Goal: Task Accomplishment & Management: Manage account settings

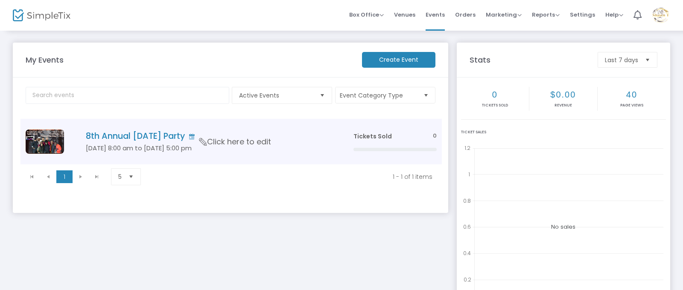
click at [245, 142] on span "Click here to edit" at bounding box center [235, 142] width 72 height 11
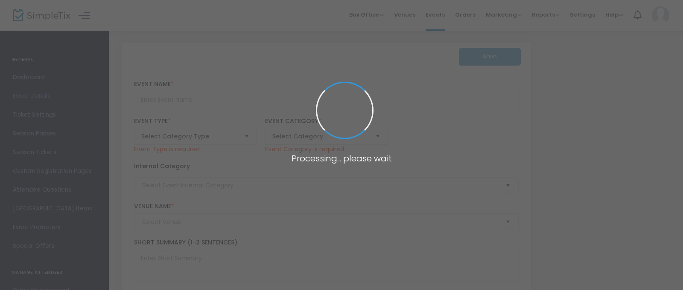
type input "8th Annual [DATE] Party"
type input "Buy Tickets"
type input "[DEMOGRAPHIC_DATA] ([PERSON_NAME][DEMOGRAPHIC_DATA] )"
type input "[DATE] Dance Party"
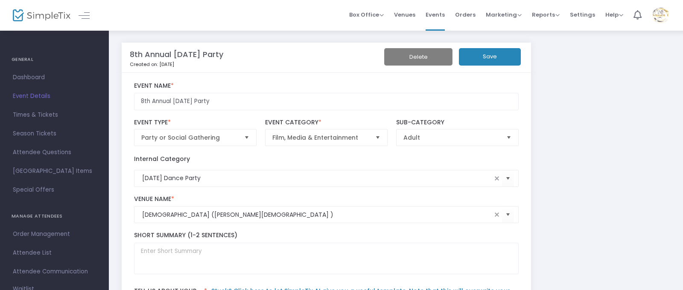
scroll to position [332, 0]
click at [494, 57] on button "Save" at bounding box center [490, 56] width 62 height 17
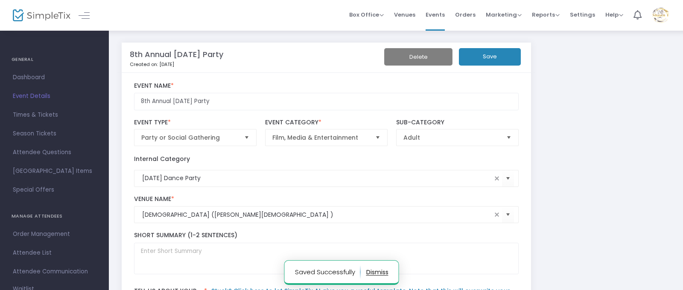
click at [490, 55] on button "Save" at bounding box center [490, 56] width 62 height 17
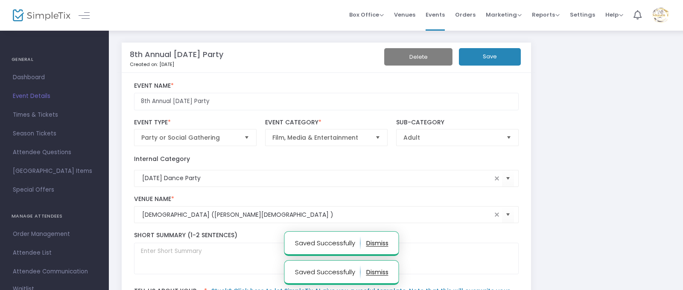
click at [662, 12] on img at bounding box center [659, 15] width 17 height 15
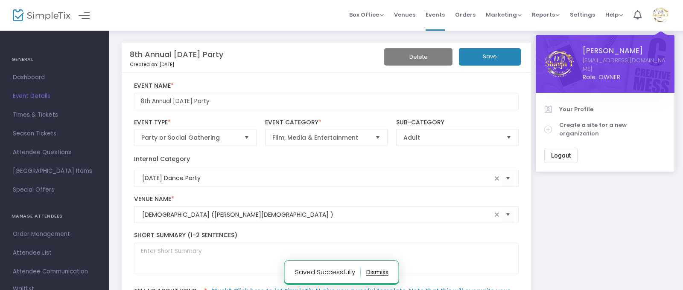
click at [562, 152] on span "Logout" at bounding box center [561, 155] width 20 height 7
